Goal: Task Accomplishment & Management: Use online tool/utility

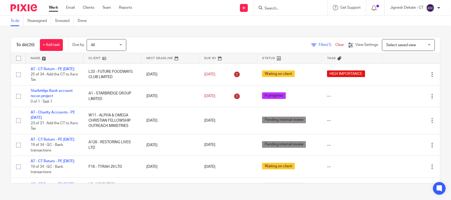
scroll to position [552, 0]
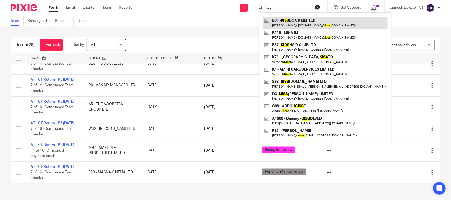
type input "Kiss"
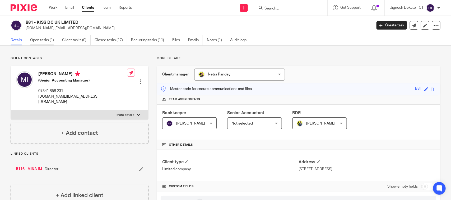
click at [39, 43] on link "Open tasks (1)" at bounding box center [44, 40] width 28 height 10
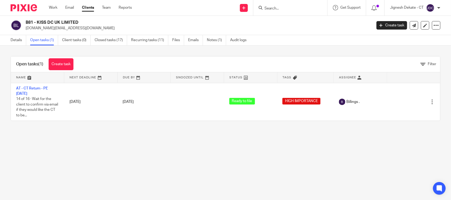
click at [25, 90] on link "AT - CT Return - PE 31-12-2024" at bounding box center [32, 91] width 32 height 9
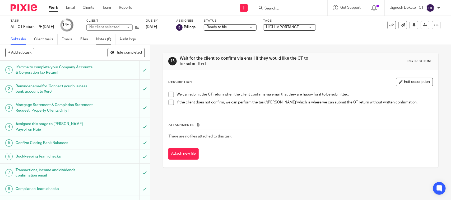
click at [108, 40] on link "Notes (8)" at bounding box center [105, 39] width 19 height 10
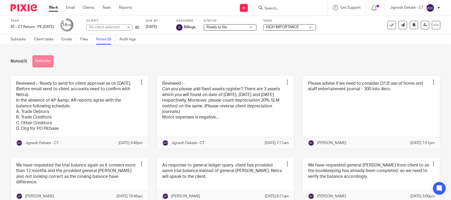
click at [43, 62] on button "Add note" at bounding box center [42, 61] width 21 height 12
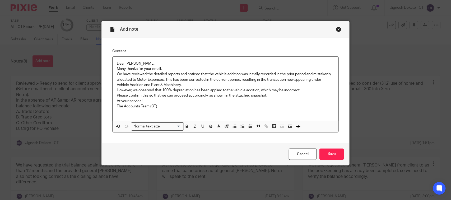
drag, startPoint x: 114, startPoint y: 63, endPoint x: 187, endPoint y: 53, distance: 73.8
click at [114, 63] on div "Dear Mina, Many thanks for your email. We have reviewed the detailed reports an…" at bounding box center [226, 89] width 226 height 64
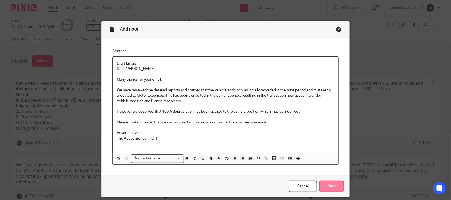
click at [330, 185] on input "Save" at bounding box center [331, 186] width 25 height 11
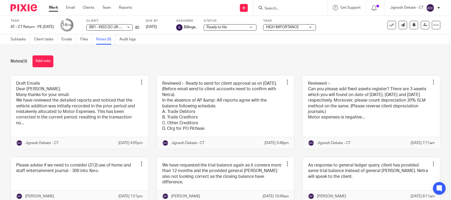
click at [272, 6] on input "Search" at bounding box center [288, 8] width 48 height 5
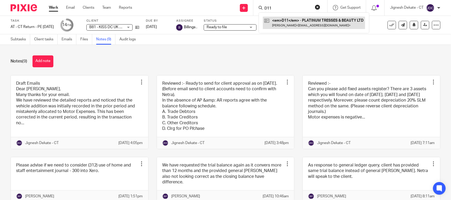
type input "D11"
click at [294, 24] on link at bounding box center [314, 23] width 102 height 12
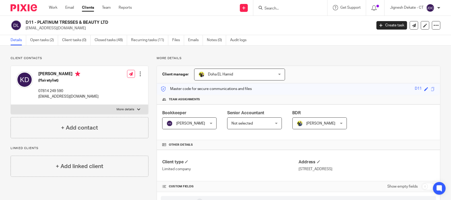
click at [114, 60] on p "Client contacts" at bounding box center [80, 58] width 138 height 4
click at [280, 9] on input "Search" at bounding box center [288, 8] width 48 height 5
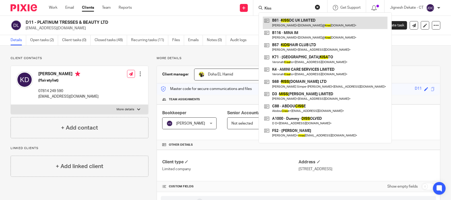
type input "Kiss"
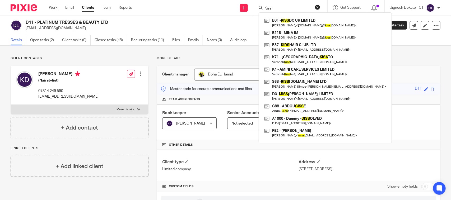
click at [229, 24] on h2 "D11 - PLATINUM TRESSES & BEAUTY LTD" at bounding box center [163, 23] width 274 height 6
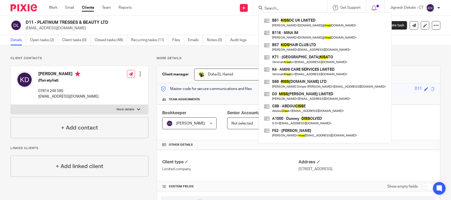
click at [213, 23] on h2 "D11 - PLATINUM TRESSES & BEAUTY LTD" at bounding box center [163, 23] width 274 height 6
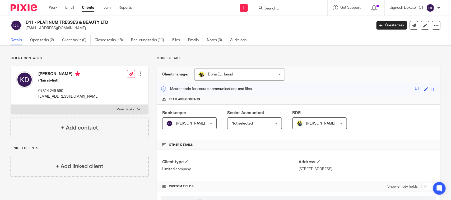
click at [164, 21] on h2 "D11 - PLATINUM TRESSES & BEAUTY LTD" at bounding box center [163, 23] width 274 height 6
click at [45, 40] on link "Open tasks (2)" at bounding box center [44, 40] width 28 height 10
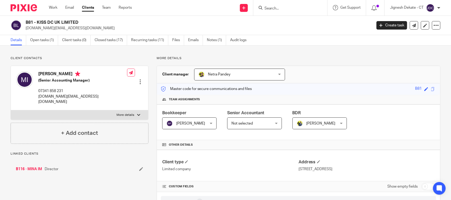
drag, startPoint x: 79, startPoint y: 22, endPoint x: 27, endPoint y: 21, distance: 52.6
click at [27, 21] on h2 "B81 - KISS DC UK LIMITED" at bounding box center [163, 23] width 274 height 6
copy h2 "B81 - KISS DC UK LIMITED"
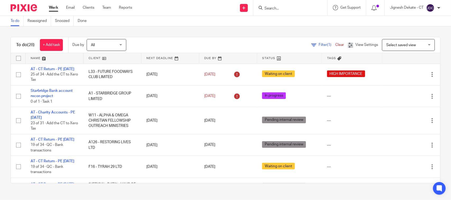
click at [268, 10] on input "Search" at bounding box center [288, 8] width 48 height 5
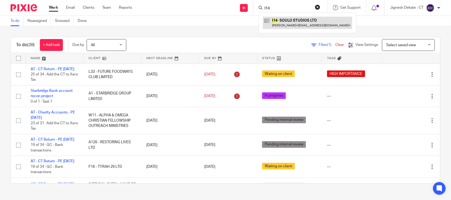
type input "I14"
click at [290, 25] on link at bounding box center [307, 23] width 89 height 12
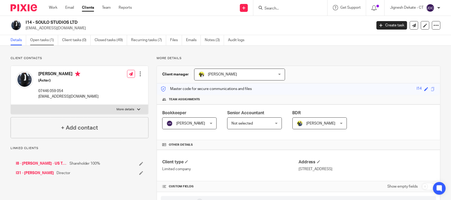
click at [48, 39] on link "Open tasks (1)" at bounding box center [44, 40] width 28 height 10
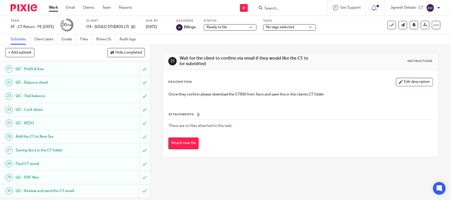
scroll to position [356, 0]
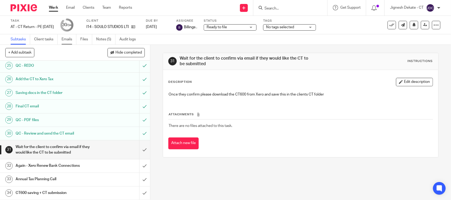
click at [69, 36] on link "Emails" at bounding box center [69, 39] width 15 height 10
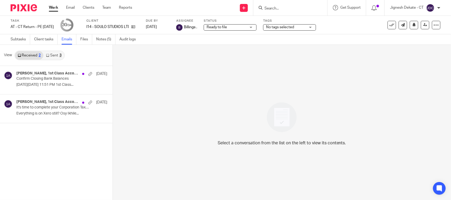
click at [54, 54] on link "Sent 3" at bounding box center [53, 55] width 21 height 8
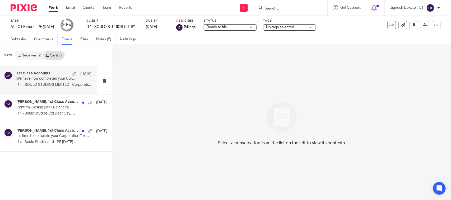
click at [39, 83] on p "I14 - SOULO STUDIOS LIMITED - Corporation Tax..." at bounding box center [53, 85] width 75 height 4
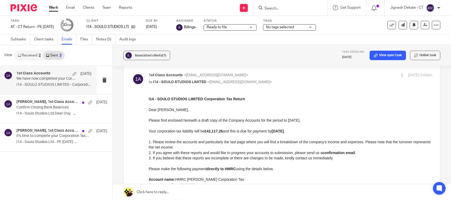
scroll to position [33, 0]
